Goal: Book appointment/travel/reservation

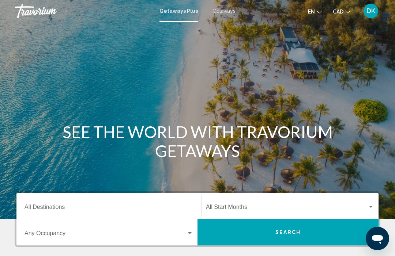
click at [229, 9] on span "Getaways" at bounding box center [224, 11] width 23 height 6
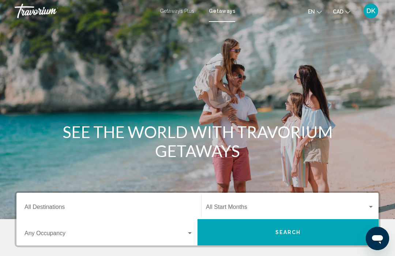
click at [39, 209] on input "Destination All Destinations" at bounding box center [109, 209] width 169 height 7
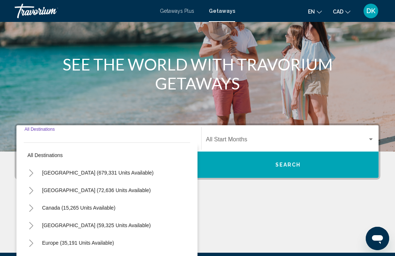
scroll to position [154, 0]
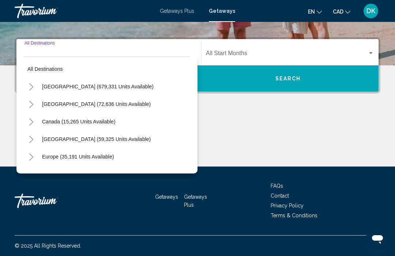
click at [33, 137] on icon "Toggle Caribbean & Atlantic Islands (59,325 units available)" at bounding box center [31, 139] width 5 height 7
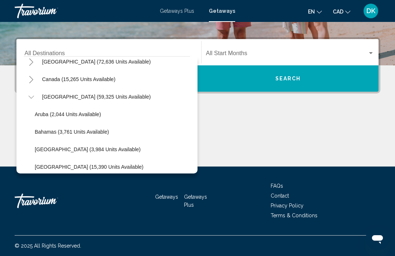
scroll to position [52, 0]
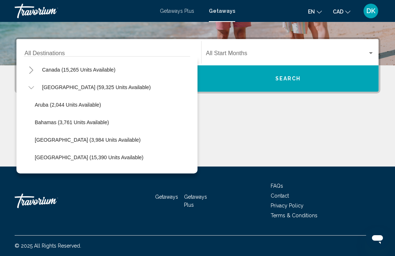
click at [173, 18] on div "Getaways Plus Getaways en English Español Français Italiano Português русский C…" at bounding box center [197, 10] width 395 height 15
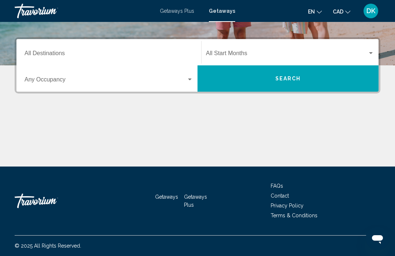
click at [44, 52] on input "Destination All Destinations" at bounding box center [109, 55] width 169 height 7
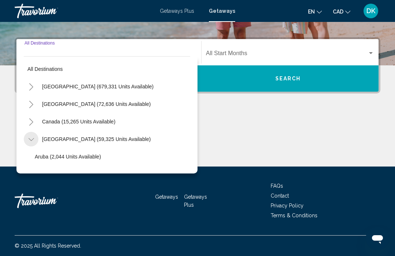
click at [33, 140] on icon "Toggle Caribbean & Atlantic Islands (59,325 units available)" at bounding box center [30, 139] width 5 height 3
click at [33, 143] on icon "Toggle Caribbean & Atlantic Islands (59,325 units available)" at bounding box center [31, 139] width 5 height 7
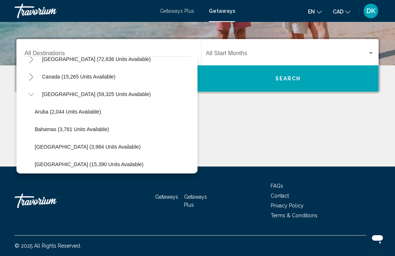
scroll to position [78, 0]
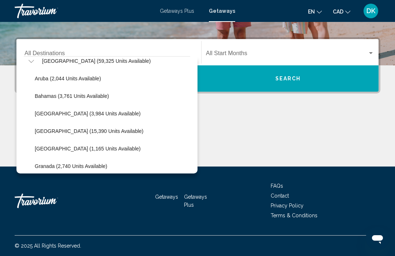
click at [173, 10] on span "Getaways Plus" at bounding box center [177, 11] width 34 height 6
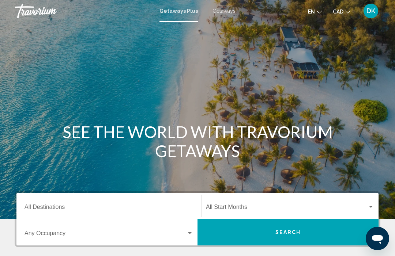
click at [60, 206] on input "Destination All Destinations" at bounding box center [109, 209] width 169 height 7
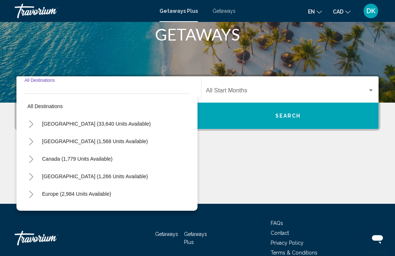
scroll to position [154, 0]
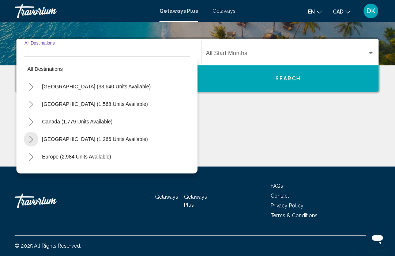
click at [35, 141] on button "Toggle Caribbean & Atlantic Islands (1,266 units available)" at bounding box center [31, 139] width 15 height 15
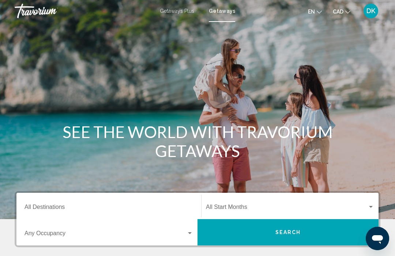
click at [62, 207] on input "Destination All Destinations" at bounding box center [109, 209] width 169 height 7
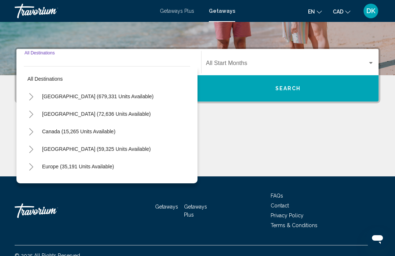
scroll to position [154, 0]
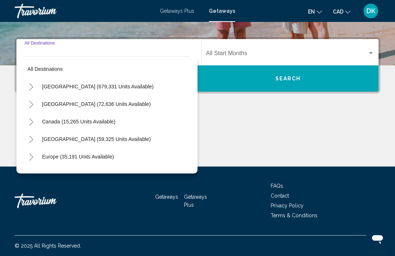
click at [220, 119] on div "Main content" at bounding box center [198, 139] width 366 height 55
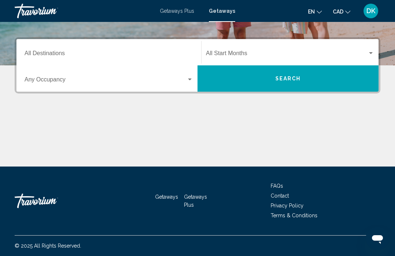
click at [173, 11] on span "Getaways Plus" at bounding box center [177, 11] width 34 height 6
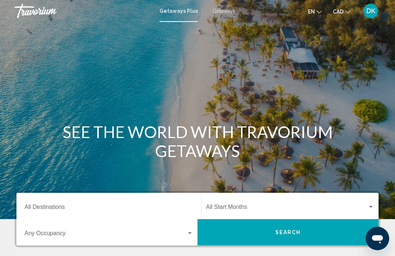
click at [64, 211] on input "Destination All Destinations" at bounding box center [109, 209] width 169 height 7
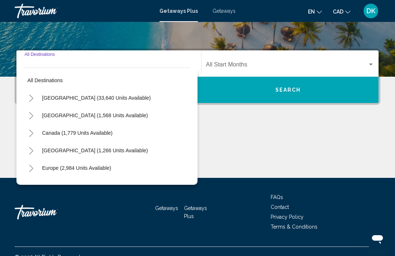
scroll to position [154, 0]
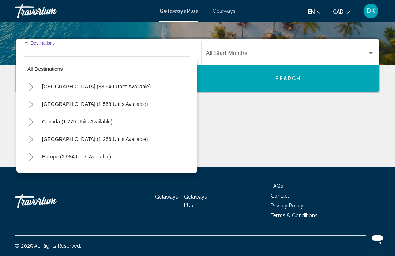
click at [31, 144] on button "Toggle Caribbean & Atlantic Islands (1,266 units available)" at bounding box center [31, 139] width 15 height 15
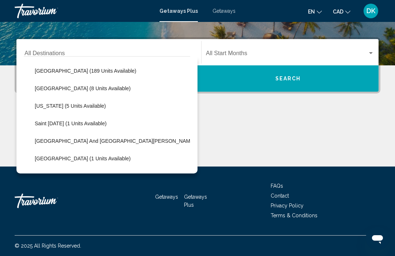
scroll to position [131, 0]
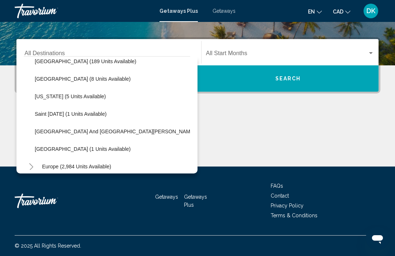
click at [220, 13] on span "Getaways" at bounding box center [224, 11] width 23 height 6
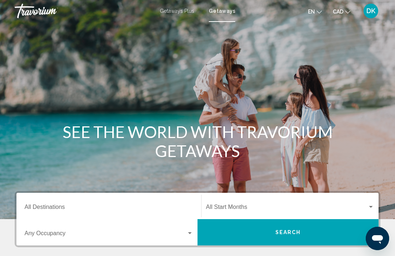
click at [52, 206] on input "Destination All Destinations" at bounding box center [109, 209] width 169 height 7
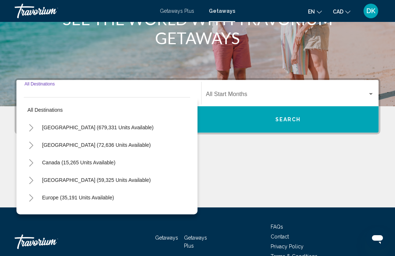
scroll to position [154, 0]
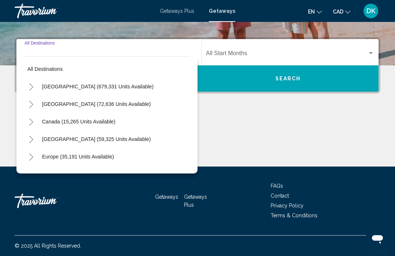
click at [36, 143] on button "Toggle Caribbean & Atlantic Islands (59,325 units available)" at bounding box center [31, 139] width 15 height 15
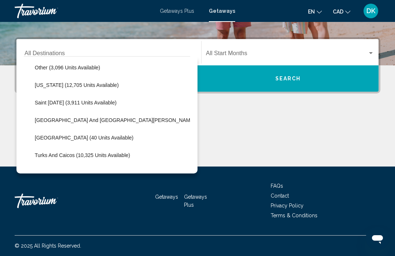
scroll to position [206, 0]
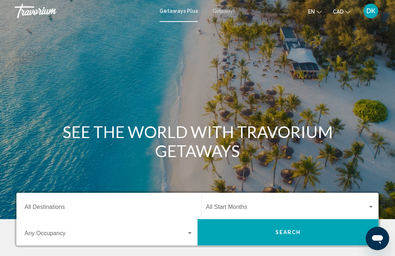
click at [54, 206] on input "Destination All Destinations" at bounding box center [109, 209] width 169 height 7
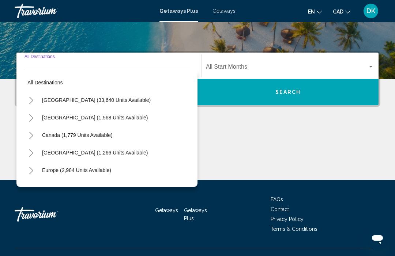
scroll to position [154, 0]
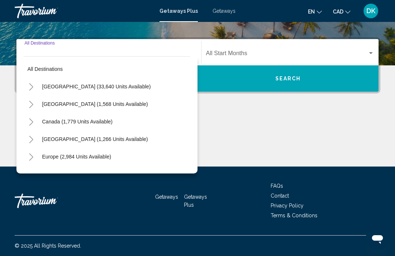
click at [135, 142] on span "[GEOGRAPHIC_DATA] (1,266 units available)" at bounding box center [95, 139] width 106 height 6
type input "**********"
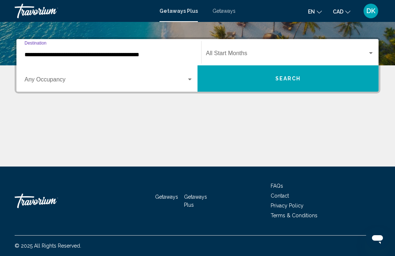
click at [193, 84] on div "Search widget" at bounding box center [109, 81] width 169 height 7
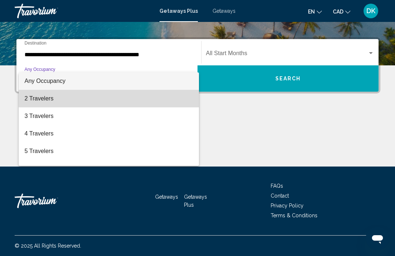
click at [38, 97] on span "2 Travelers" at bounding box center [109, 99] width 169 height 18
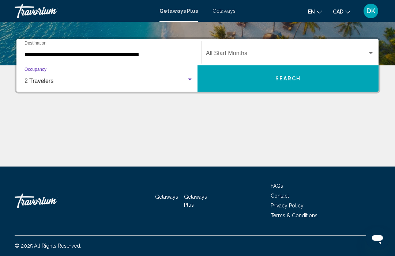
click at [370, 56] on div "Search widget" at bounding box center [371, 53] width 7 height 6
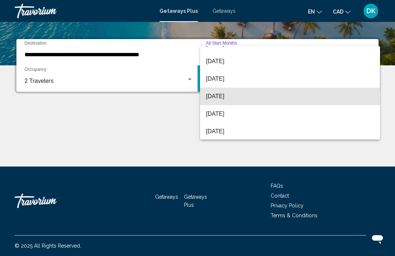
scroll to position [46, 0]
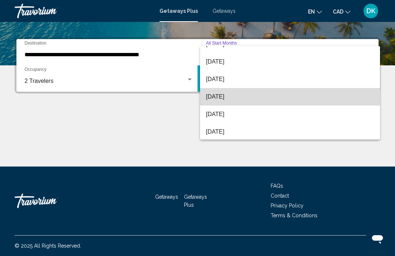
click at [239, 101] on span "[DATE]" at bounding box center [290, 97] width 168 height 18
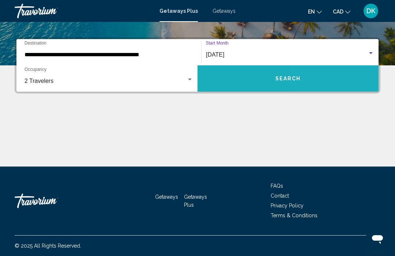
click at [309, 81] on button "Search" at bounding box center [288, 78] width 181 height 26
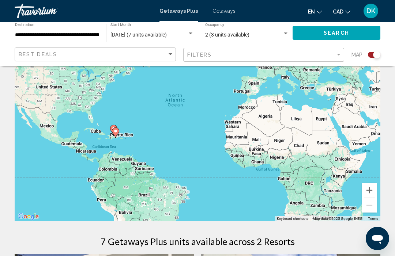
scroll to position [70, 0]
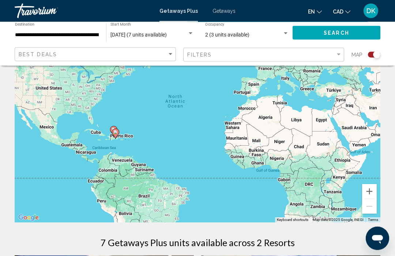
click at [228, 4] on div "Getaways Plus Getaways en English Español Français Italiano Português русский C…" at bounding box center [197, 10] width 395 height 15
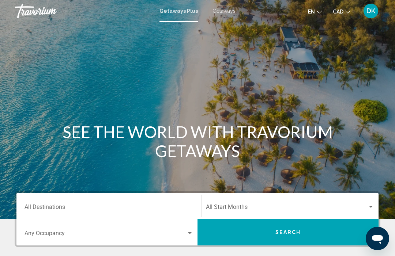
click at [227, 9] on span "Getaways" at bounding box center [224, 11] width 23 height 6
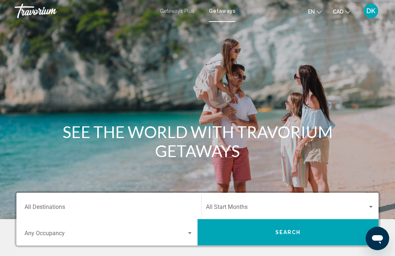
click at [60, 206] on input "Destination All Destinations" at bounding box center [109, 209] width 169 height 7
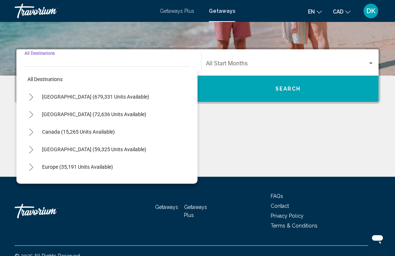
scroll to position [154, 0]
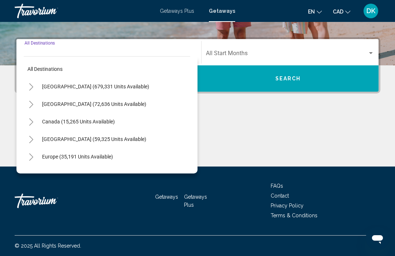
click at [96, 138] on span "[GEOGRAPHIC_DATA] (59,325 units available)" at bounding box center [94, 139] width 104 height 6
type input "**********"
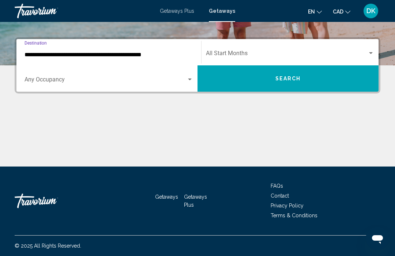
click at [190, 81] on div "Search widget" at bounding box center [190, 80] width 7 height 6
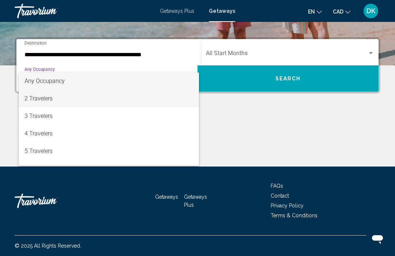
click at [53, 100] on span "2 Travelers" at bounding box center [109, 99] width 169 height 18
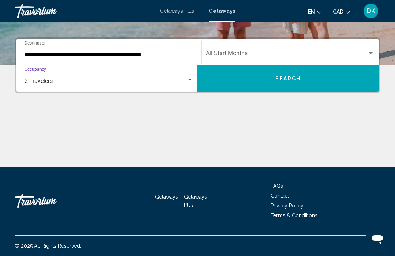
click at [283, 88] on button "Search" at bounding box center [288, 78] width 181 height 26
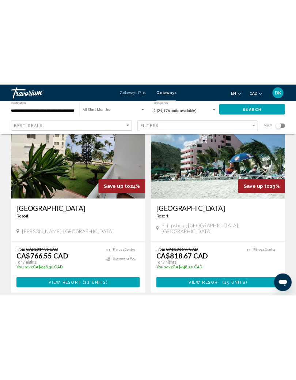
scroll to position [866, 0]
